Goal: Task Accomplishment & Management: Manage account settings

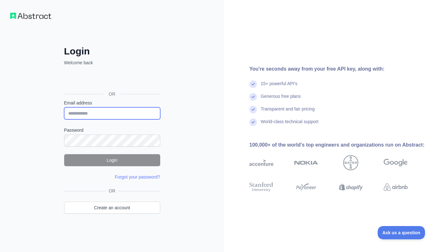
click at [114, 109] on input "Email address" at bounding box center [112, 113] width 96 height 12
type input "**********"
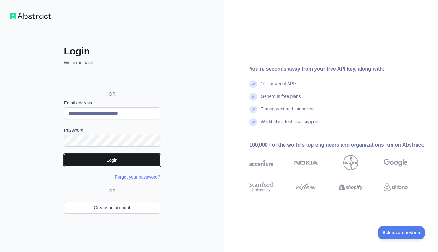
click at [144, 156] on button "Login" at bounding box center [112, 160] width 96 height 12
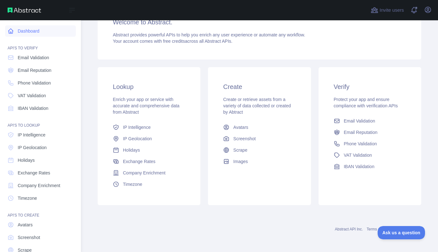
click at [35, 35] on link "Dashboard" at bounding box center [40, 30] width 71 height 11
click at [35, 33] on link "Dashboard" at bounding box center [40, 30] width 71 height 11
click at [36, 7] on div "Open sidebar" at bounding box center [40, 10] width 81 height 20
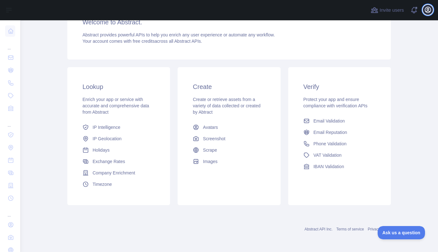
click at [427, 12] on icon "button" at bounding box center [428, 10] width 6 height 6
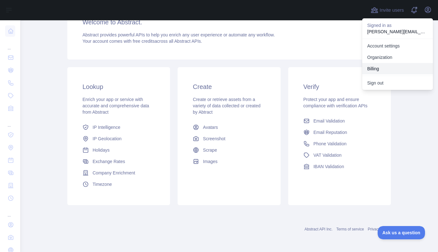
click at [405, 65] on button "Billing" at bounding box center [397, 68] width 71 height 11
